Goal: Check status

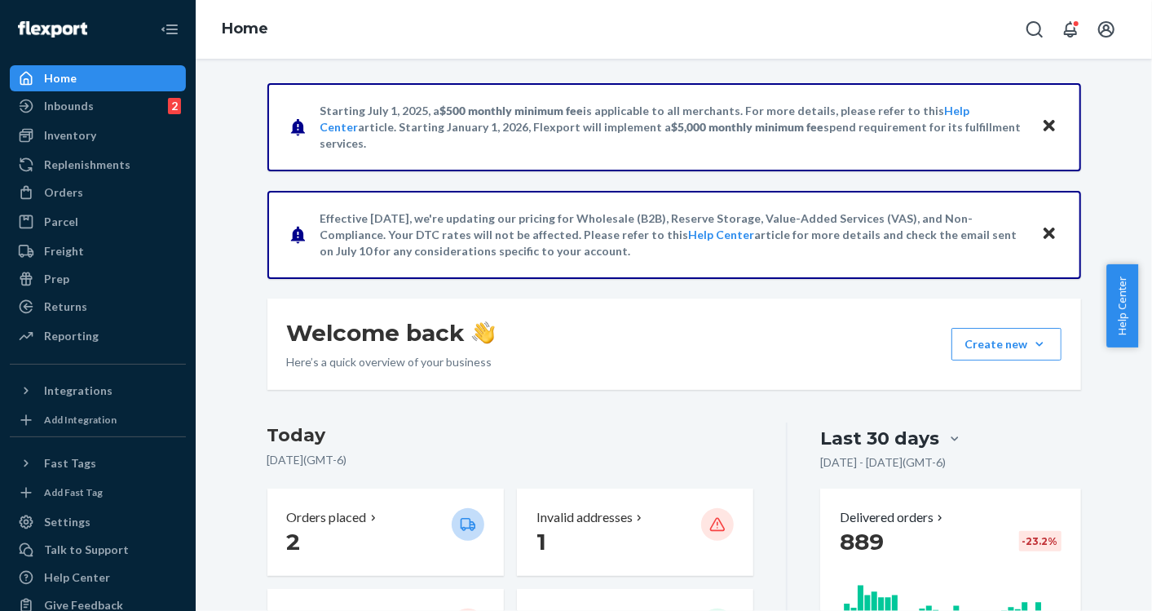
click at [100, 120] on div "Inbounds 2 Shipping Plans Problems 2" at bounding box center [98, 107] width 176 height 28
click at [102, 114] on div "Inbounds 2" at bounding box center [97, 106] width 173 height 23
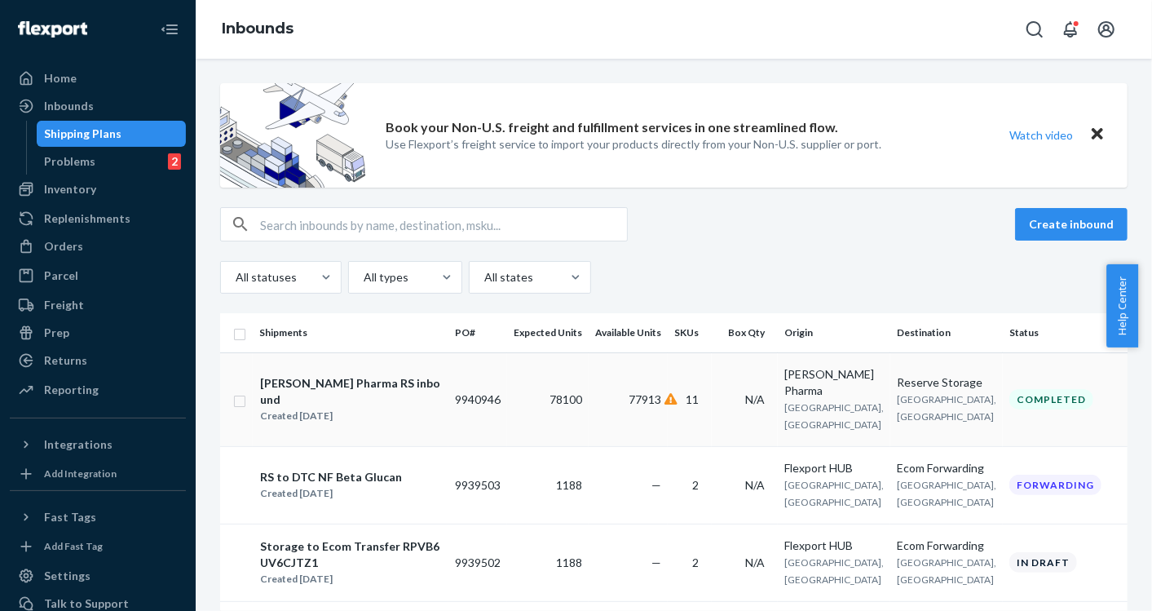
click at [482, 408] on td "9940946" at bounding box center [478, 399] width 59 height 94
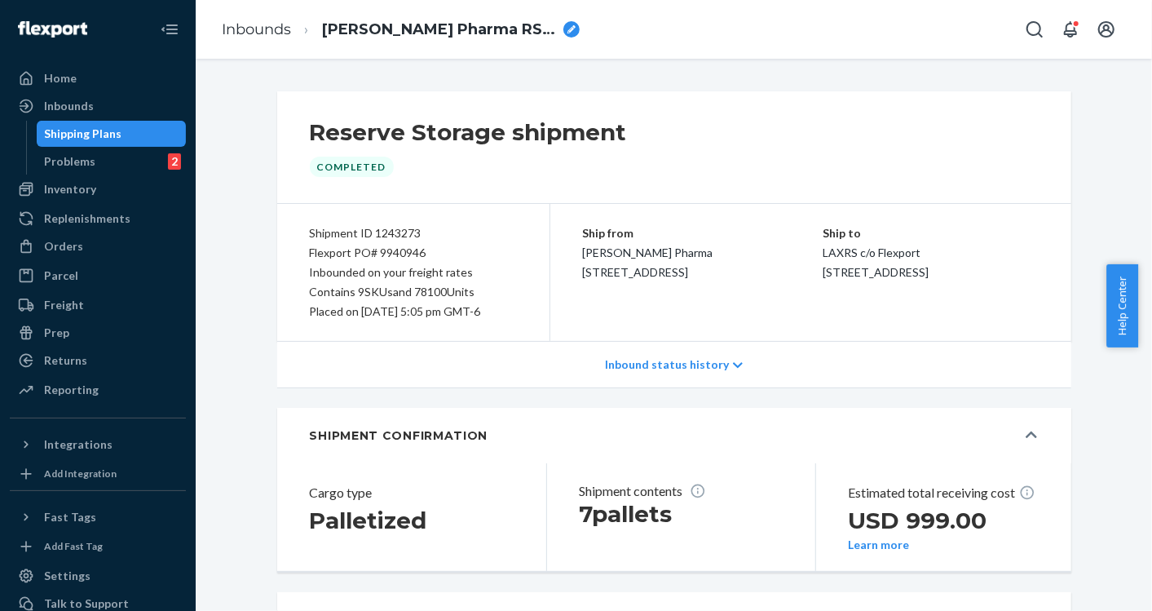
drag, startPoint x: 685, startPoint y: 367, endPoint x: 687, endPoint y: 347, distance: 20.5
click at [684, 352] on div "Inbound status history" at bounding box center [674, 365] width 794 height 46
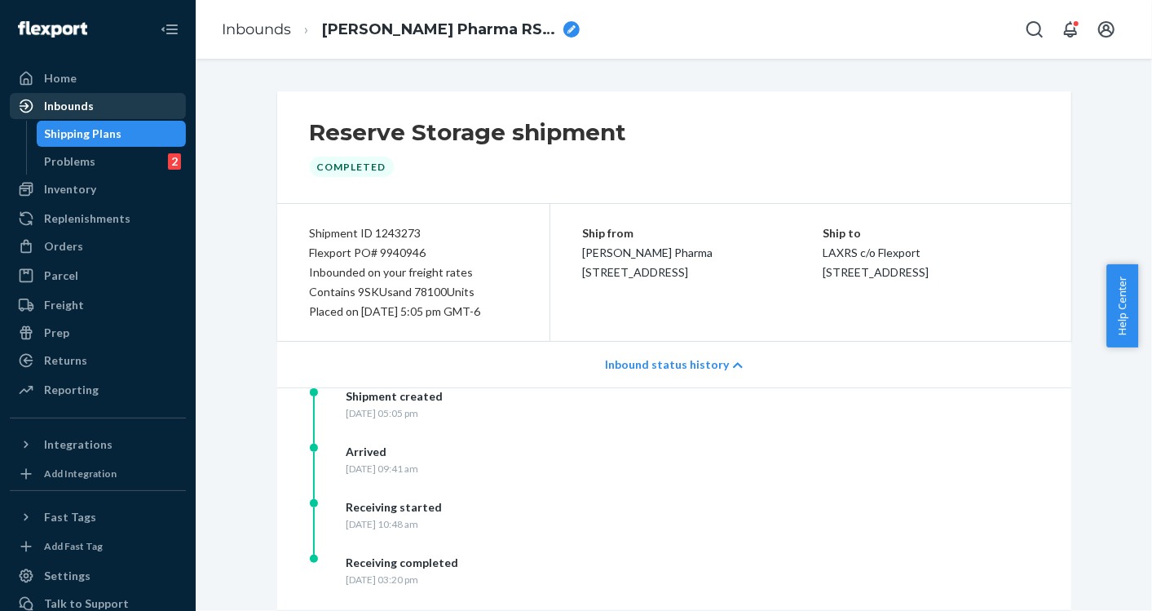
click at [74, 111] on div "Inbounds" at bounding box center [69, 106] width 50 height 16
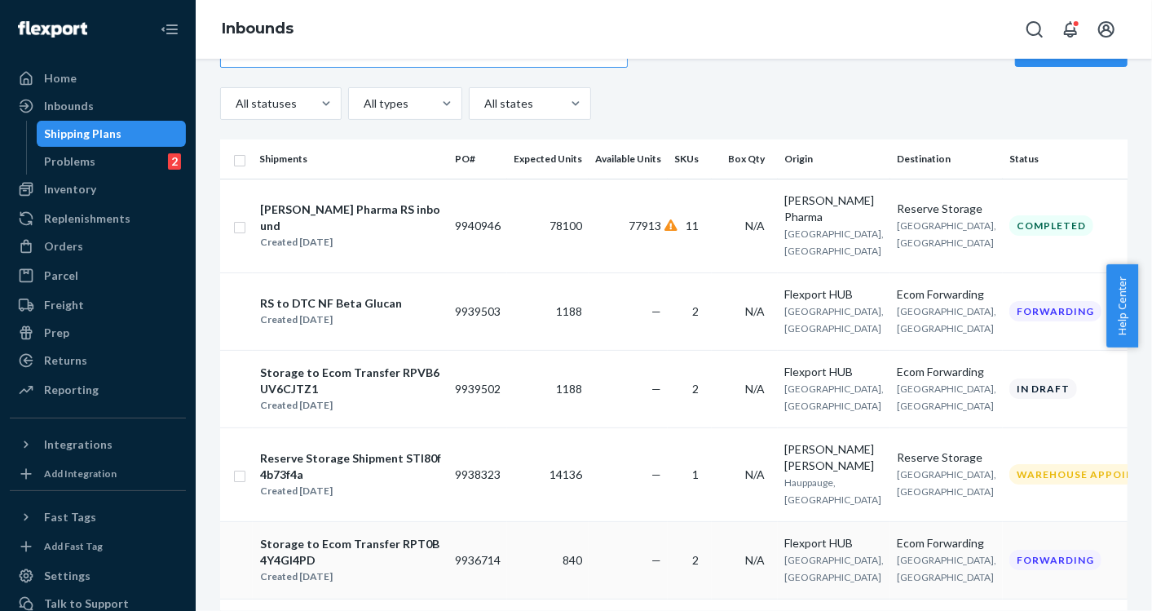
scroll to position [181, 0]
